Goal: Use online tool/utility: Use online tool/utility

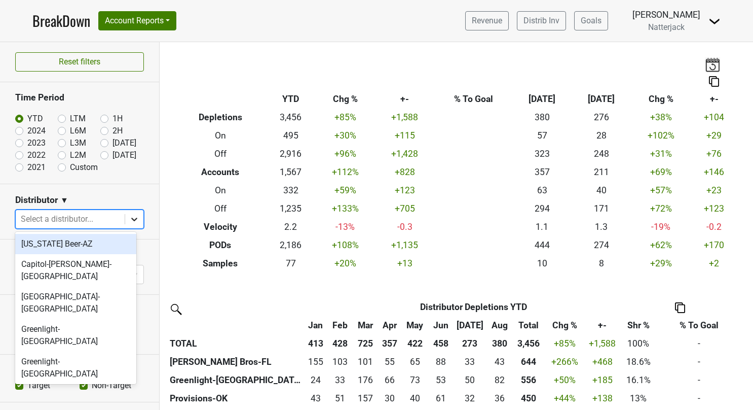
click at [130, 219] on icon at bounding box center [134, 219] width 10 height 10
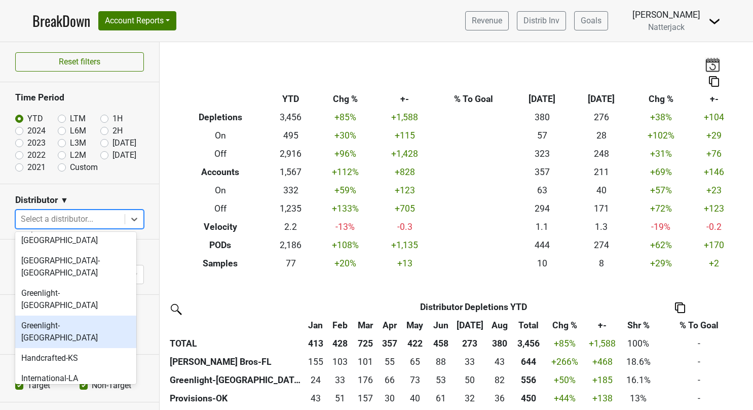
scroll to position [38, 0]
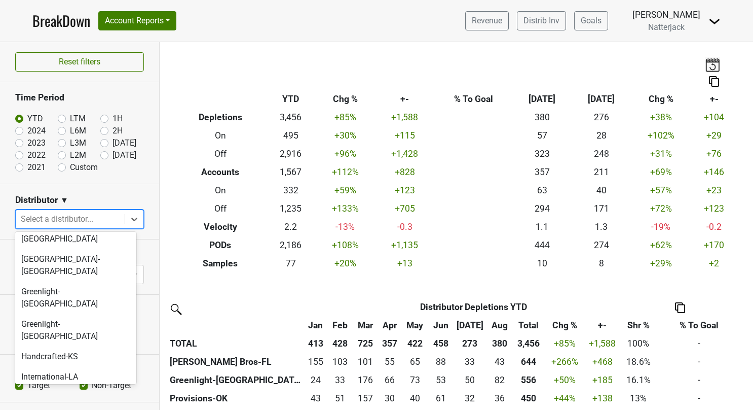
click at [67, 387] on div "[PERSON_NAME] Bros-FL" at bounding box center [75, 397] width 121 height 20
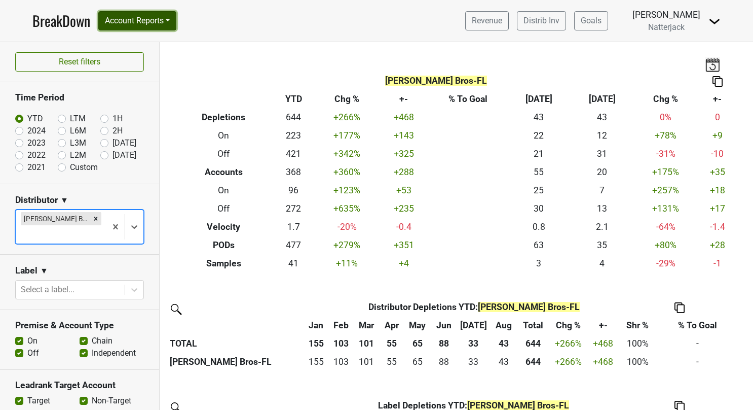
click at [171, 19] on button "Account Reports" at bounding box center [137, 20] width 78 height 19
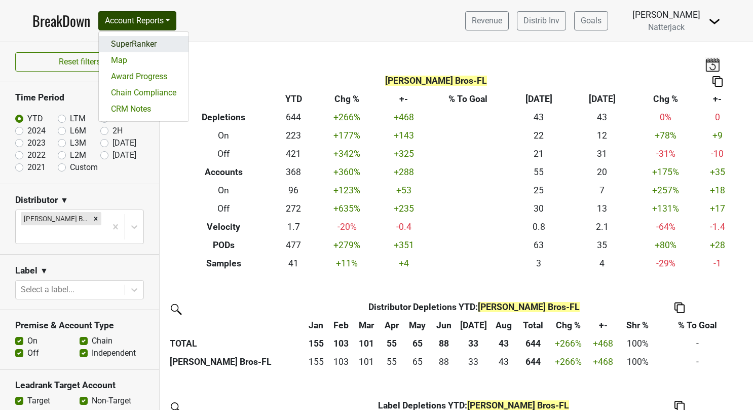
click at [145, 40] on link "SuperRanker" at bounding box center [144, 44] width 90 height 16
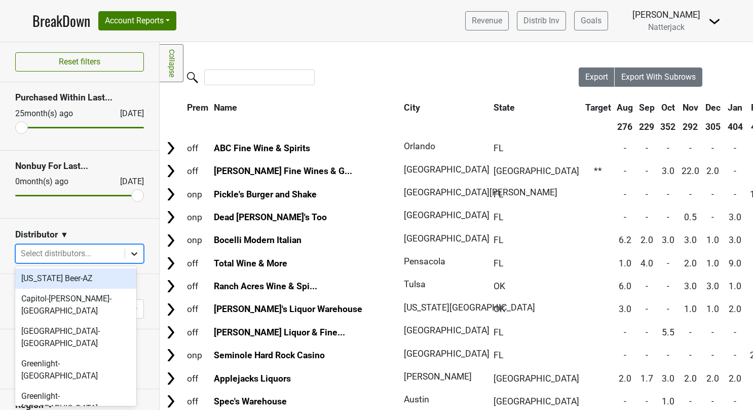
click at [129, 255] on icon at bounding box center [134, 253] width 10 height 10
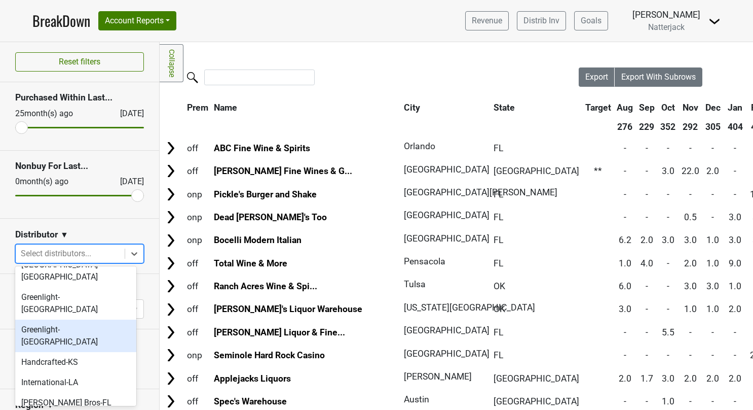
scroll to position [69, 0]
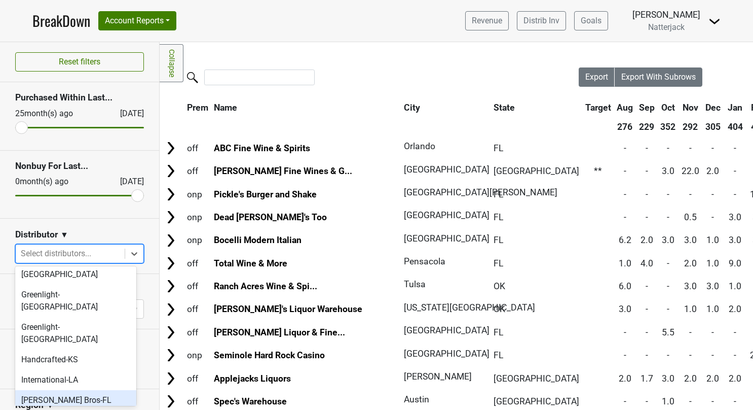
click at [75, 390] on div "[PERSON_NAME] Bros-FL" at bounding box center [75, 400] width 121 height 20
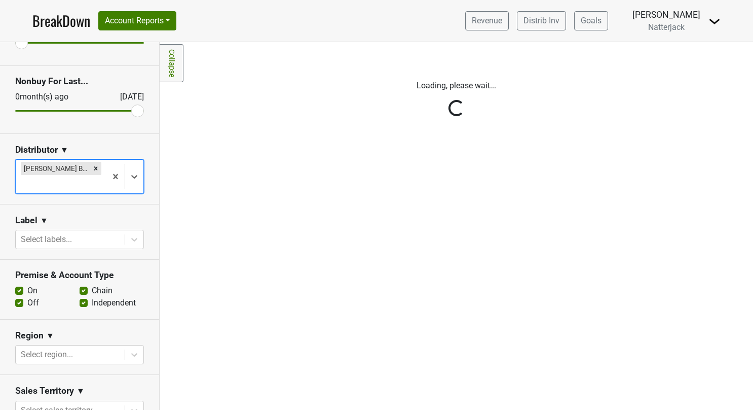
scroll to position [86, 0]
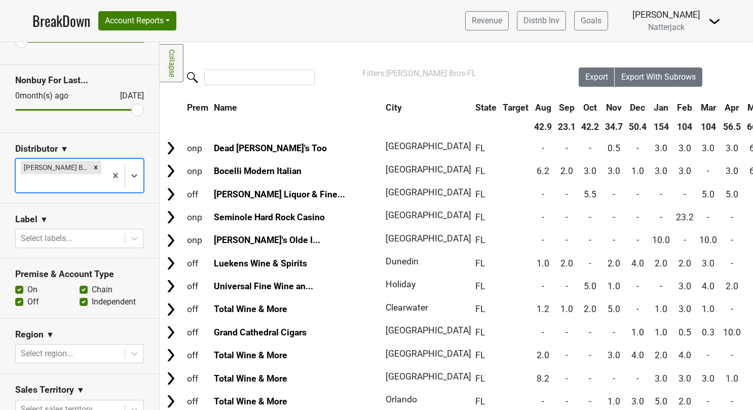
click at [92, 295] on label "Independent" at bounding box center [114, 301] width 44 height 12
click at [80, 295] on input "Independent" at bounding box center [84, 300] width 8 height 10
checkbox input "false"
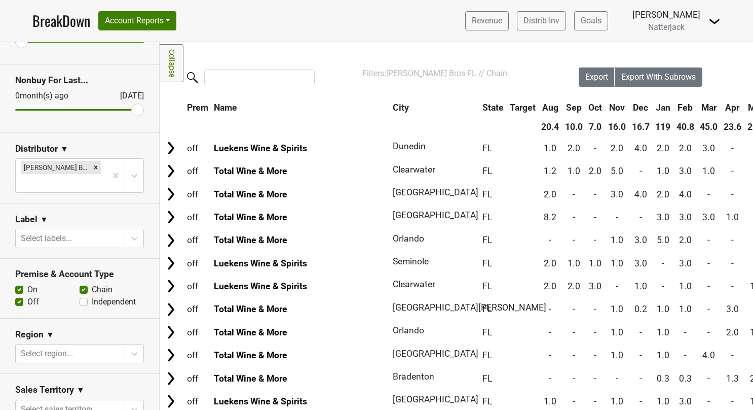
click at [27, 283] on label "On" at bounding box center [32, 289] width 10 height 12
click at [18, 283] on input "On" at bounding box center [19, 288] width 8 height 10
checkbox input "false"
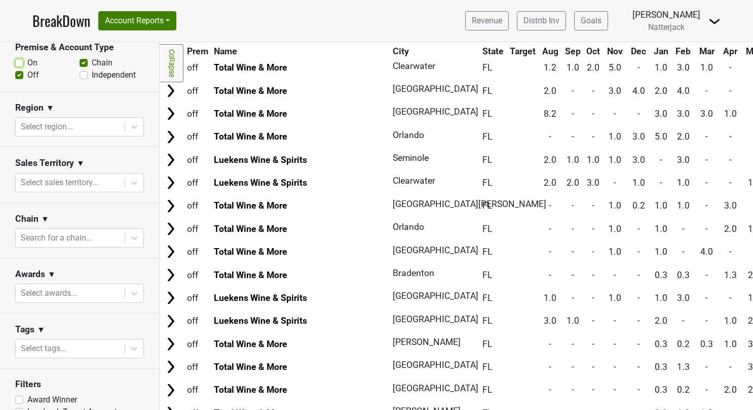
scroll to position [326, 0]
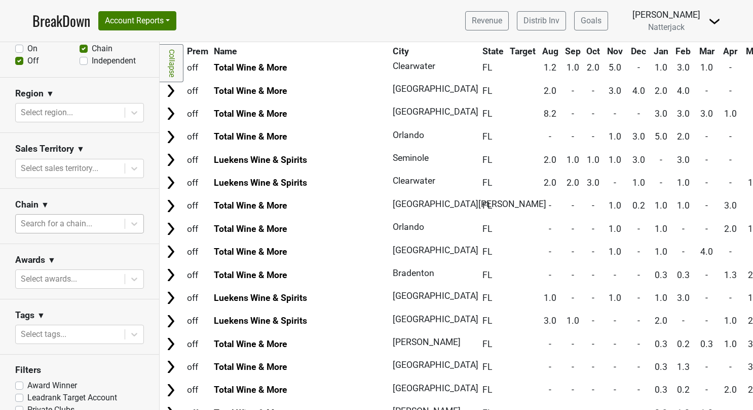
click at [78, 216] on div at bounding box center [70, 223] width 99 height 14
click at [78, 216] on div "l" at bounding box center [70, 223] width 99 height 14
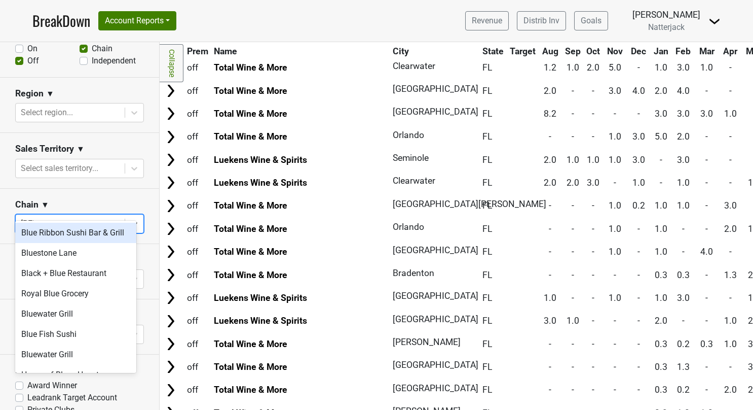
type input "luek"
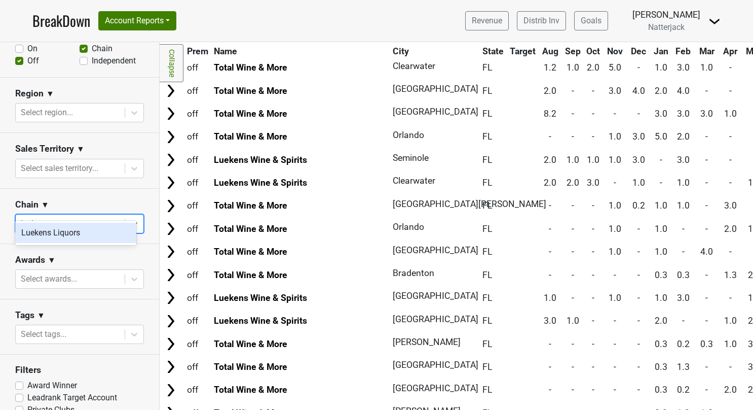
click at [68, 228] on div "Luekens Liquors" at bounding box center [75, 233] width 121 height 20
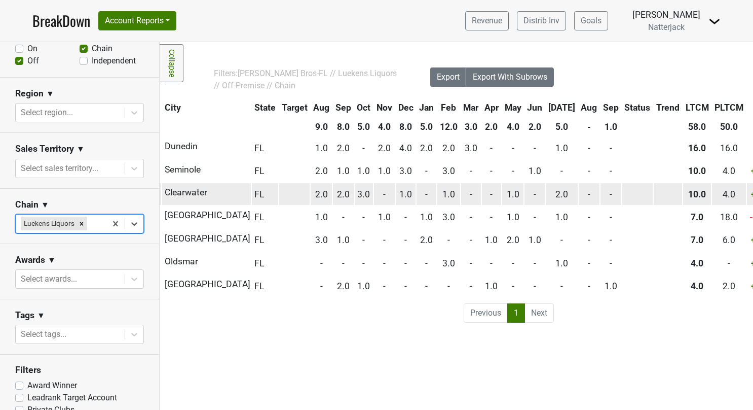
scroll to position [0, 155]
